Goal: Information Seeking & Learning: Learn about a topic

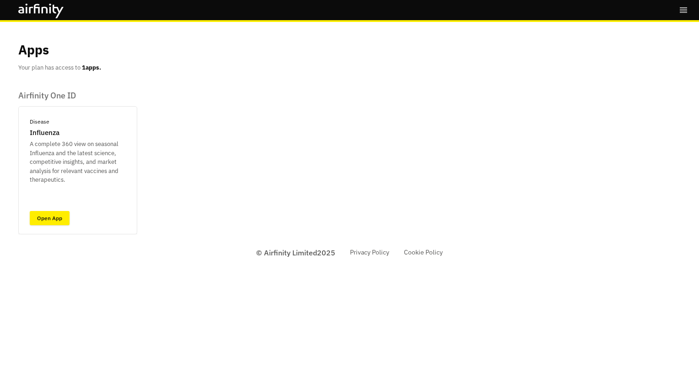
click at [51, 218] on link "Open App" at bounding box center [50, 218] width 40 height 14
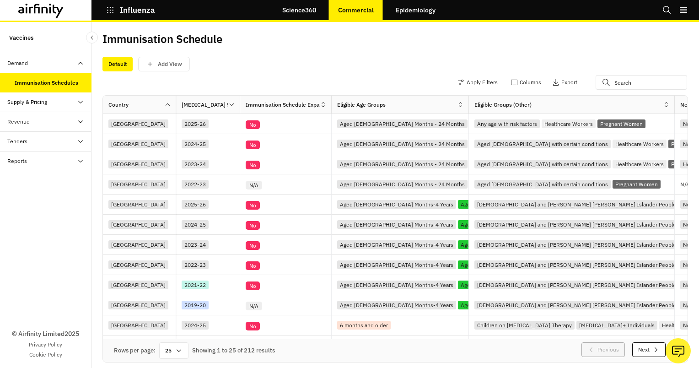
click at [43, 101] on div "Supply & Pricing" at bounding box center [27, 102] width 40 height 8
click at [36, 140] on div "Supply Dashboard" at bounding box center [37, 141] width 45 height 8
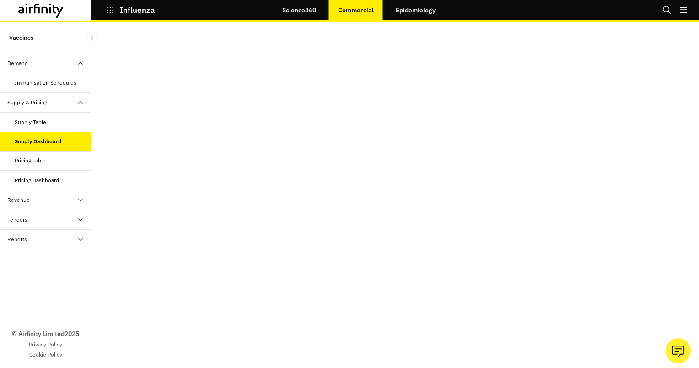
click at [42, 200] on div "Revenue" at bounding box center [49, 200] width 84 height 8
